Goal: Task Accomplishment & Management: Complete application form

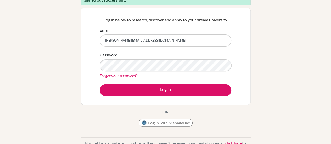
scroll to position [56, 0]
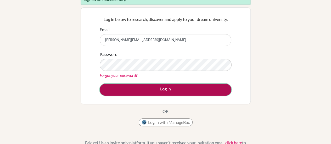
click at [133, 88] on button "Log in" at bounding box center [166, 90] width 132 height 12
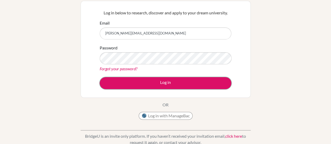
scroll to position [73, 0]
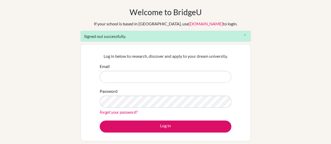
scroll to position [20, 0]
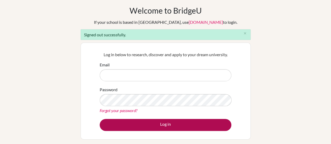
type input "[PERSON_NAME][EMAIL_ADDRESS][DOMAIN_NAME]"
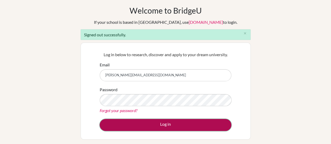
click at [142, 122] on button "Log in" at bounding box center [166, 125] width 132 height 12
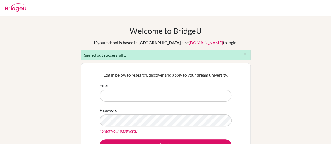
type input "[PERSON_NAME][EMAIL_ADDRESS][DOMAIN_NAME]"
click at [14, 11] on img at bounding box center [15, 7] width 21 height 8
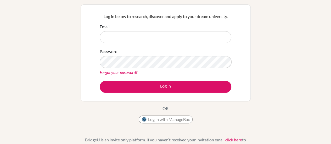
scroll to position [46, 0]
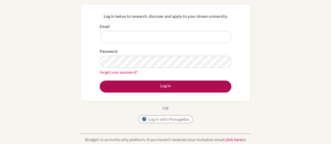
type input "[PERSON_NAME][EMAIL_ADDRESS][DOMAIN_NAME]"
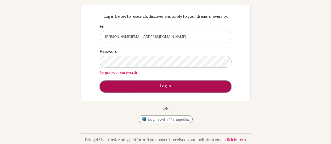
click at [111, 89] on button "Log in" at bounding box center [166, 87] width 132 height 12
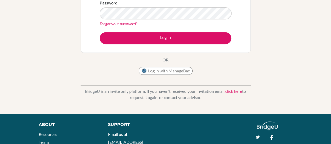
scroll to position [108, 0]
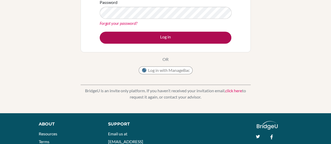
type input "m.sturgeon.2026@seishn.com"
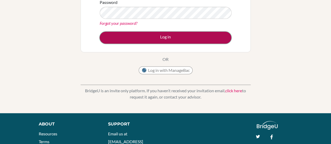
click at [144, 39] on button "Log in" at bounding box center [166, 38] width 132 height 12
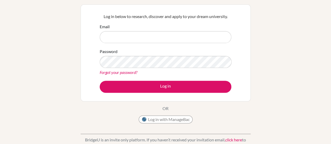
scroll to position [46, 0]
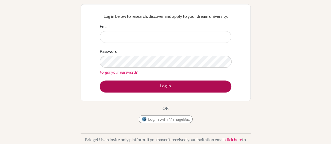
type input "[PERSON_NAME][EMAIL_ADDRESS][DOMAIN_NAME]"
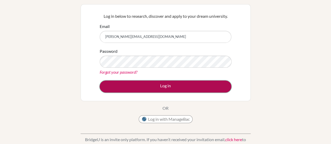
click at [226, 91] on button "Log in" at bounding box center [166, 87] width 132 height 12
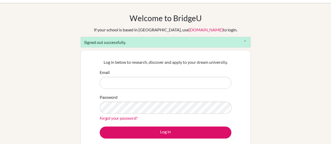
scroll to position [13, 0]
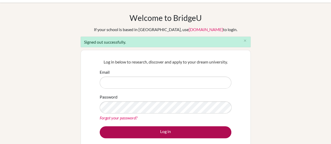
type input "[PERSON_NAME][EMAIL_ADDRESS][DOMAIN_NAME]"
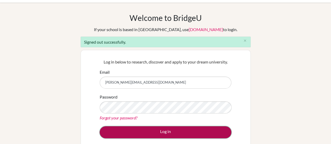
click at [211, 127] on button "Log in" at bounding box center [166, 132] width 132 height 12
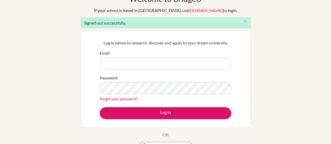
scroll to position [32, 0]
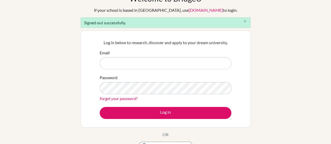
type input "[PERSON_NAME][EMAIL_ADDRESS][DOMAIN_NAME]"
click at [247, 21] on icon "close" at bounding box center [245, 21] width 4 height 4
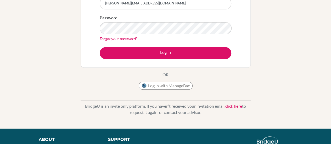
scroll to position [79, 0]
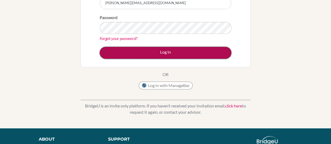
click at [197, 55] on button "Log in" at bounding box center [166, 53] width 132 height 12
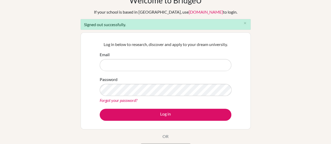
scroll to position [32, 0]
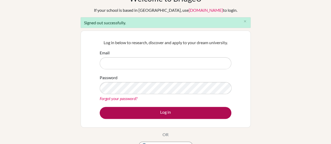
type input "[PERSON_NAME][EMAIL_ADDRESS][DOMAIN_NAME]"
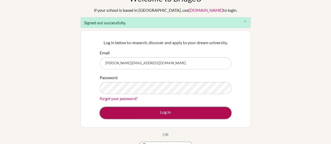
click at [164, 107] on button "Log in" at bounding box center [166, 113] width 132 height 12
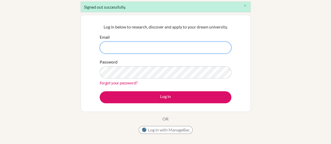
scroll to position [73, 0]
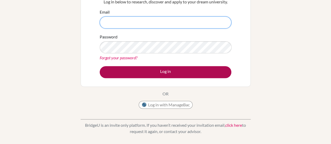
type input "[PERSON_NAME][EMAIL_ADDRESS][DOMAIN_NAME]"
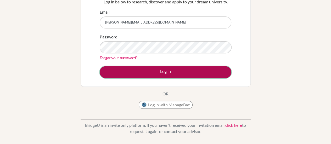
click at [138, 74] on button "Log in" at bounding box center [166, 72] width 132 height 12
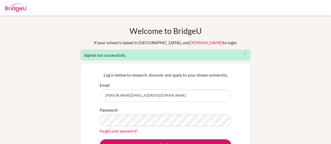
scroll to position [73, 0]
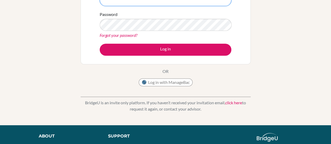
scroll to position [97, 0]
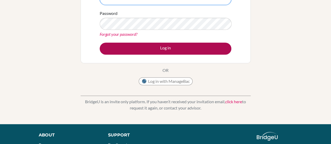
type input "[PERSON_NAME][EMAIL_ADDRESS][DOMAIN_NAME]"
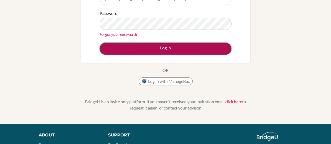
click at [161, 50] on button "Log in" at bounding box center [166, 49] width 132 height 12
